Goal: Task Accomplishment & Management: Complete application form

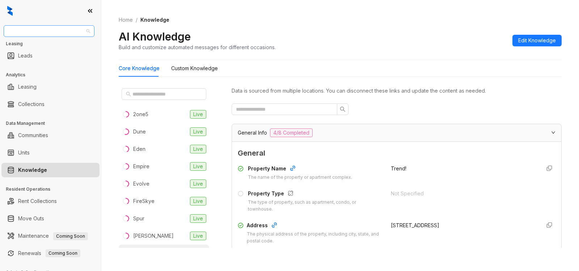
click at [63, 32] on span "Westcorp" at bounding box center [49, 31] width 82 height 11
type input "****"
click at [48, 61] on div "Raintree Partners" at bounding box center [48, 57] width 79 height 8
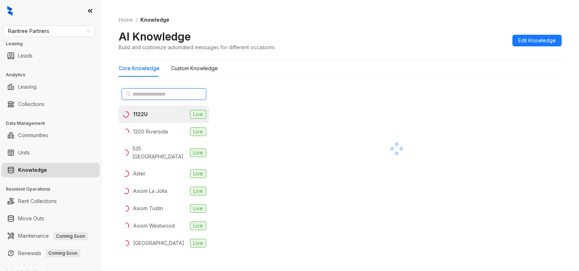
click at [159, 97] on input "text" at bounding box center [165, 94] width 64 height 8
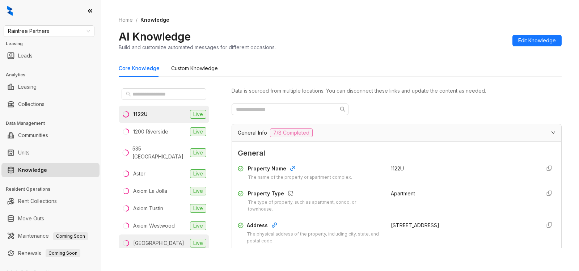
click at [142, 239] on div "Boulder Creek" at bounding box center [158, 243] width 51 height 8
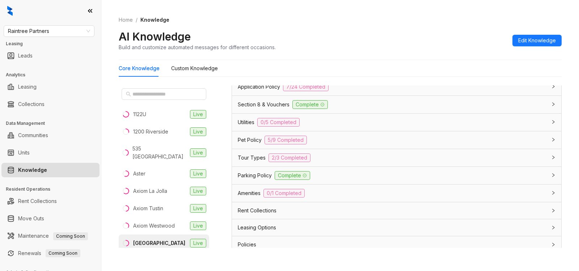
scroll to position [551, 0]
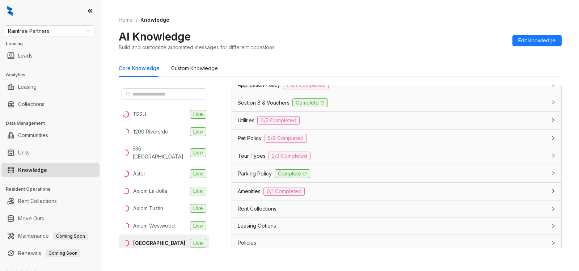
click at [319, 160] on div "Tour Types 2/3 Completed" at bounding box center [392, 156] width 309 height 9
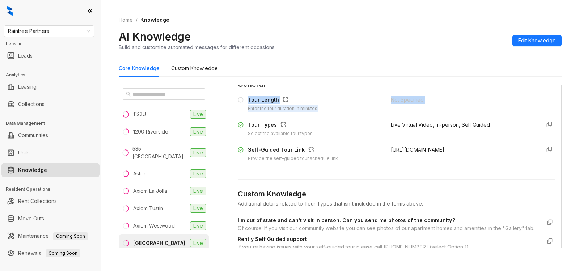
scroll to position [640, 0]
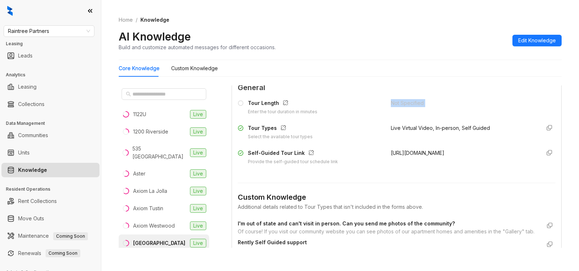
drag, startPoint x: 247, startPoint y: 90, endPoint x: 332, endPoint y: 118, distance: 89.2
click at [333, 118] on div "Tour Length Enter the tour duration in minutes Not Specified Tour Types Select …" at bounding box center [397, 132] width 318 height 72
drag, startPoint x: 276, startPoint y: 135, endPoint x: 249, endPoint y: 135, distance: 26.4
click at [249, 134] on div "Tour Types" at bounding box center [280, 128] width 65 height 9
click at [354, 140] on div "Tour Types Select the available tour types" at bounding box center [310, 132] width 144 height 16
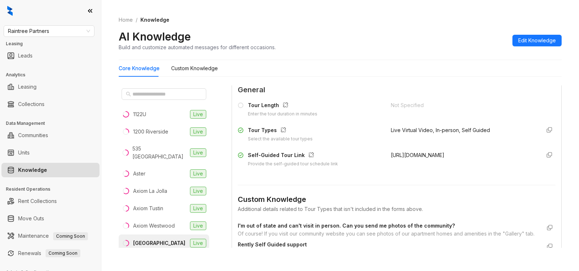
scroll to position [654, 0]
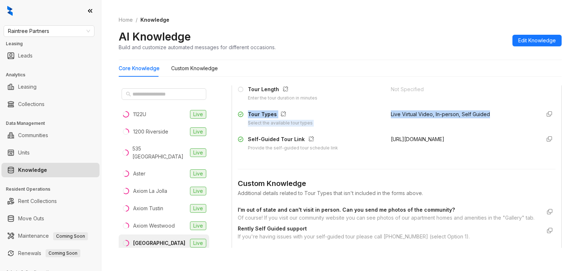
drag, startPoint x: 495, startPoint y: 120, endPoint x: 249, endPoint y: 117, distance: 245.9
click at [248, 119] on div "Tour Types Select the available tour types Live Virtual Video, In-person, Self …" at bounding box center [397, 118] width 318 height 16
copy div "Tour Types Select the available tour types Live Virtual Video, In-person, Self …"
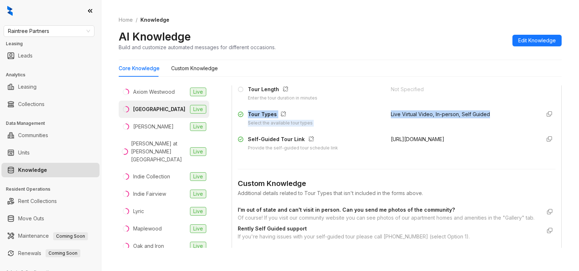
scroll to position [135, 0]
